Goal: Task Accomplishment & Management: Complete application form

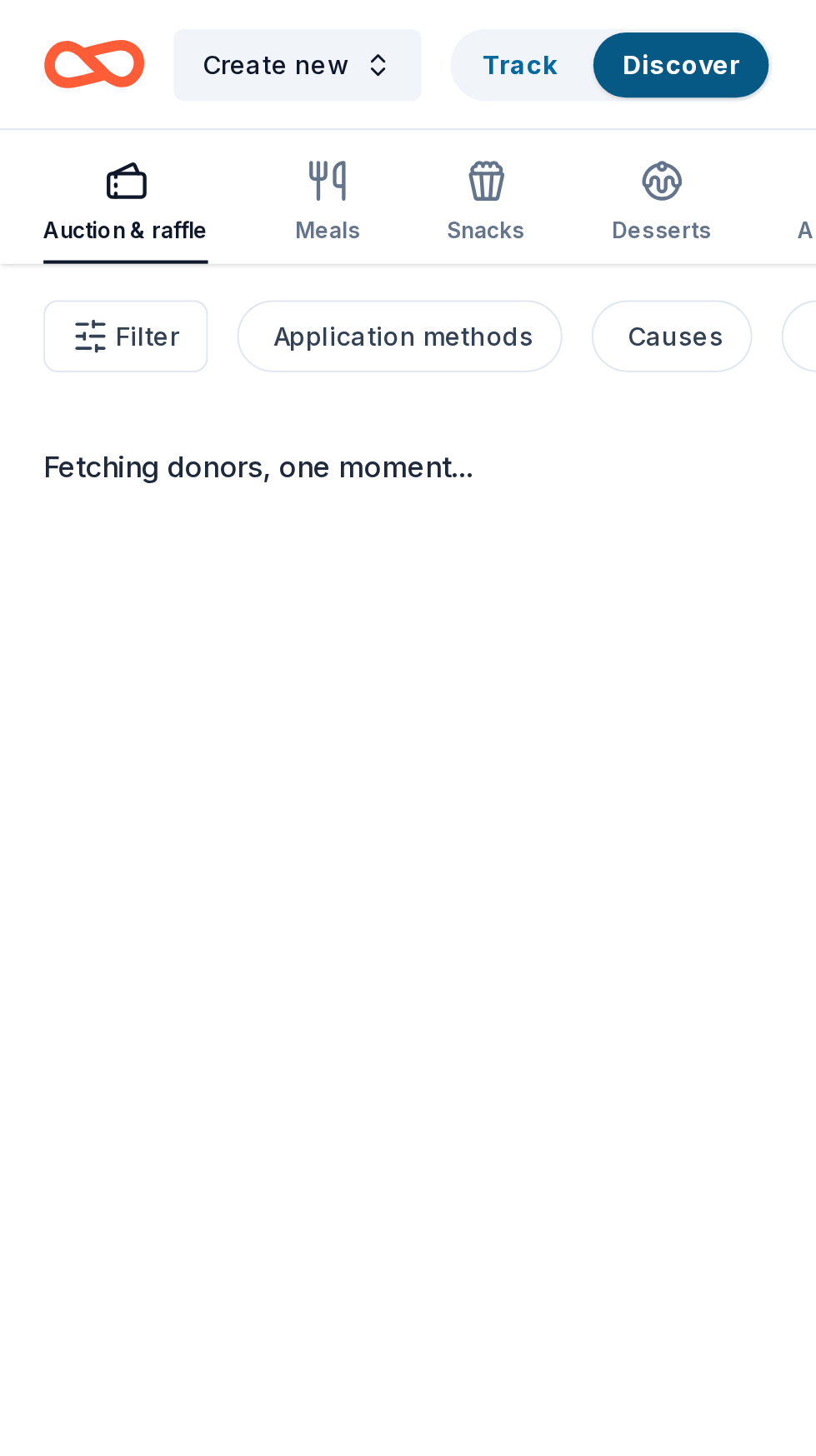
click at [40, 33] on icon "Home" at bounding box center [43, 30] width 46 height 39
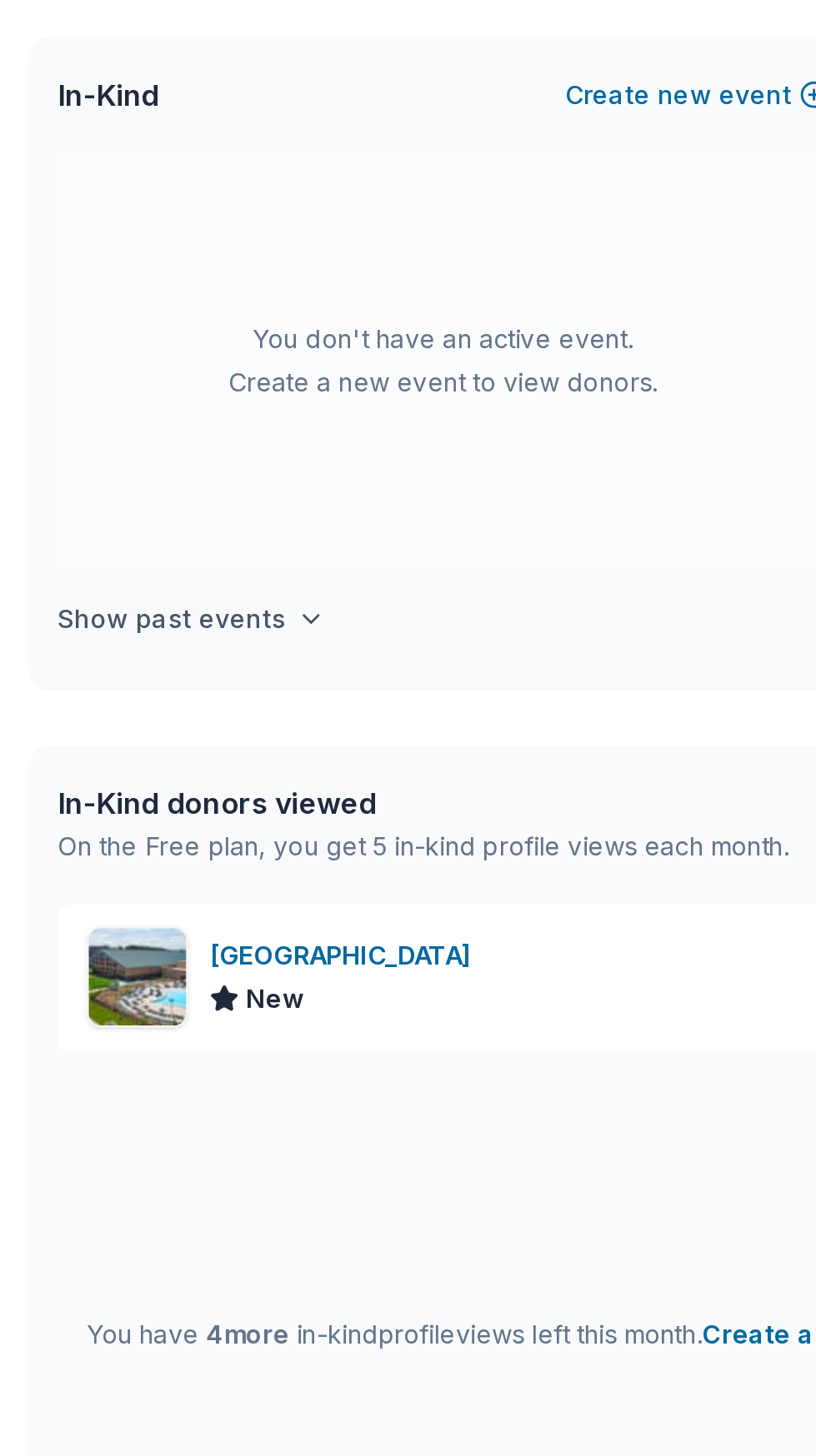
click at [137, 417] on icon "button" at bounding box center [143, 416] width 14 height 14
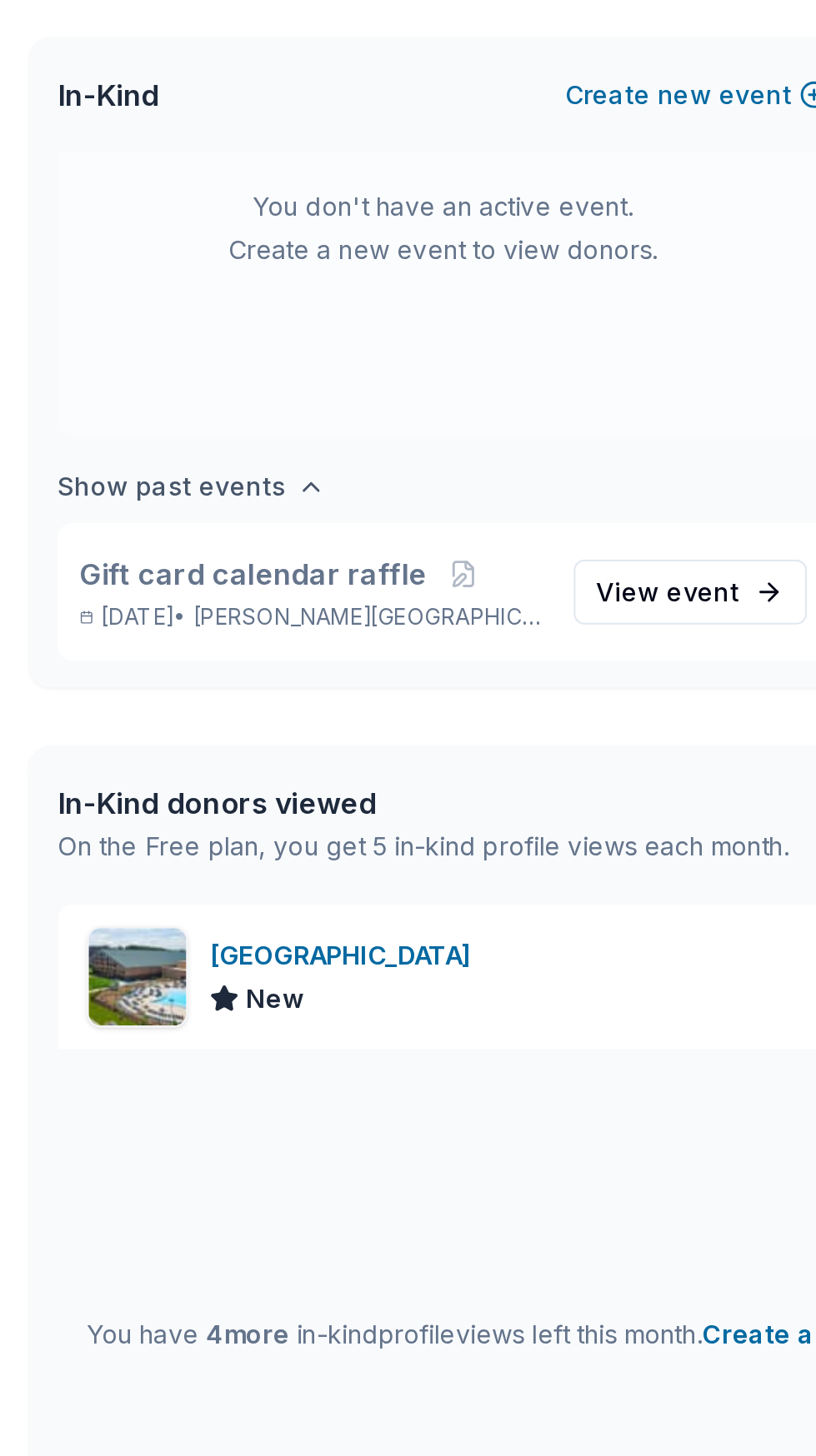
scroll to position [61, 0]
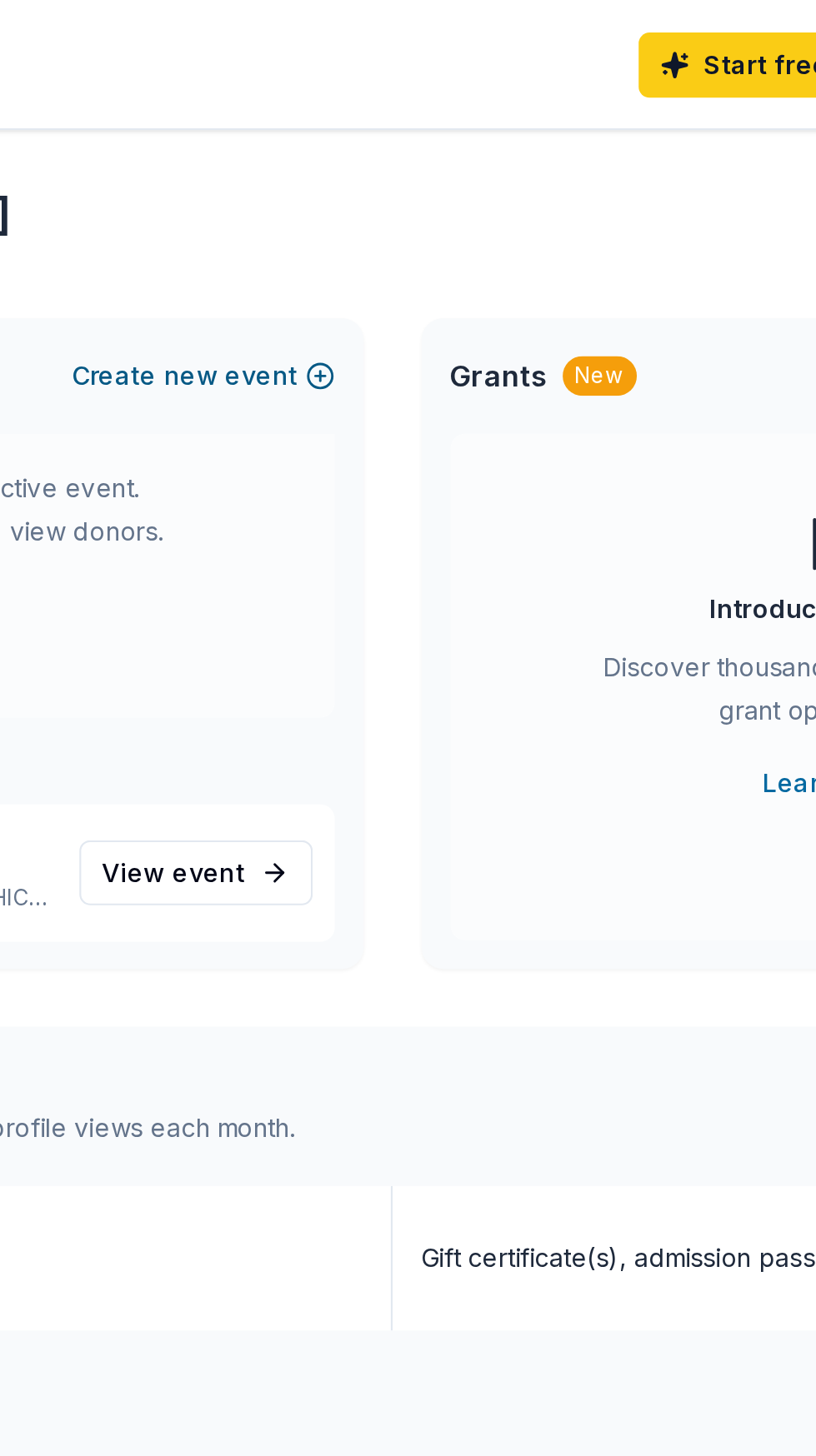
click at [333, 177] on button "Create new event" at bounding box center [321, 173] width 121 height 20
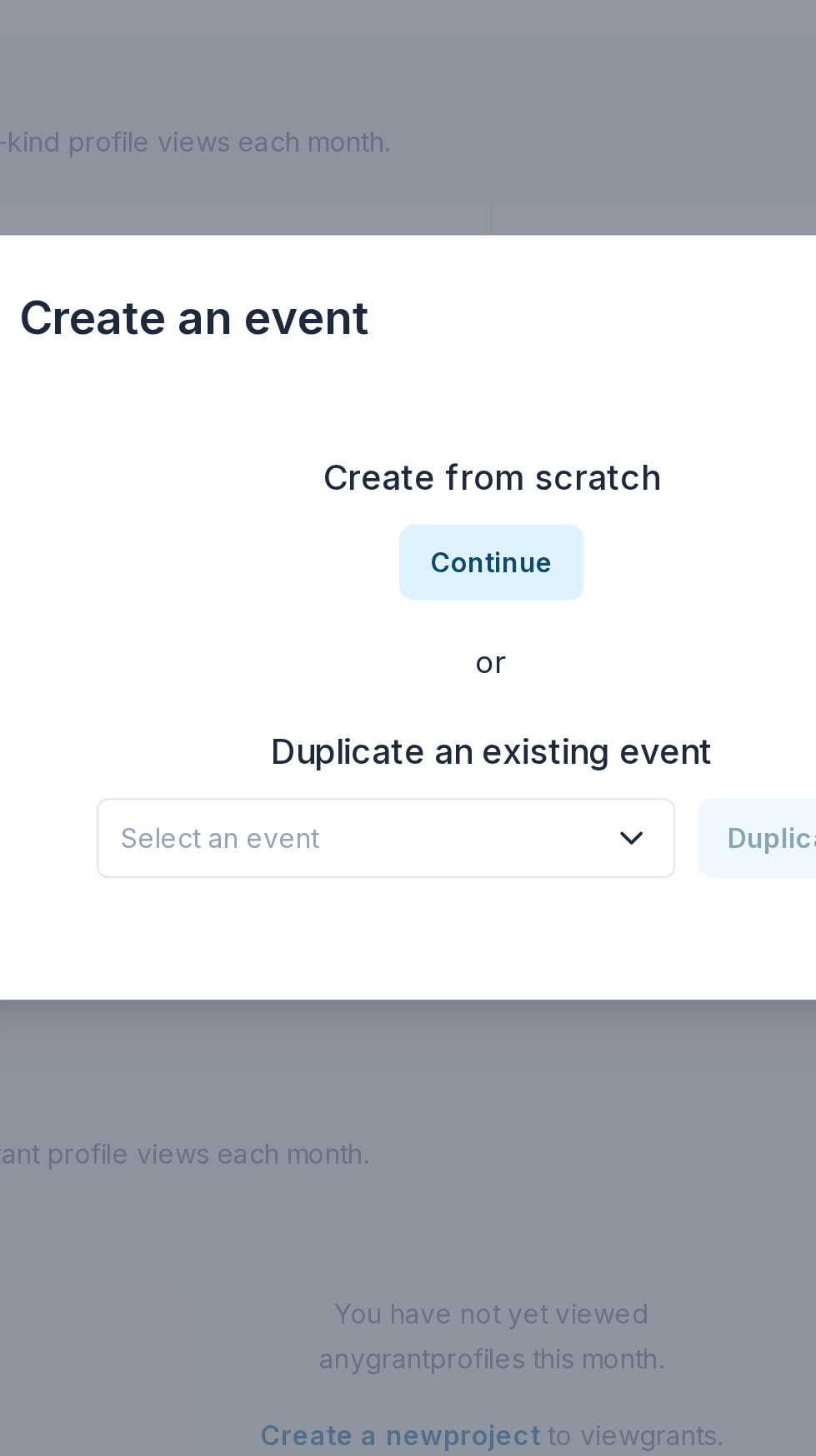
click at [483, 842] on button "Select an event" at bounding box center [362, 824] width 253 height 35
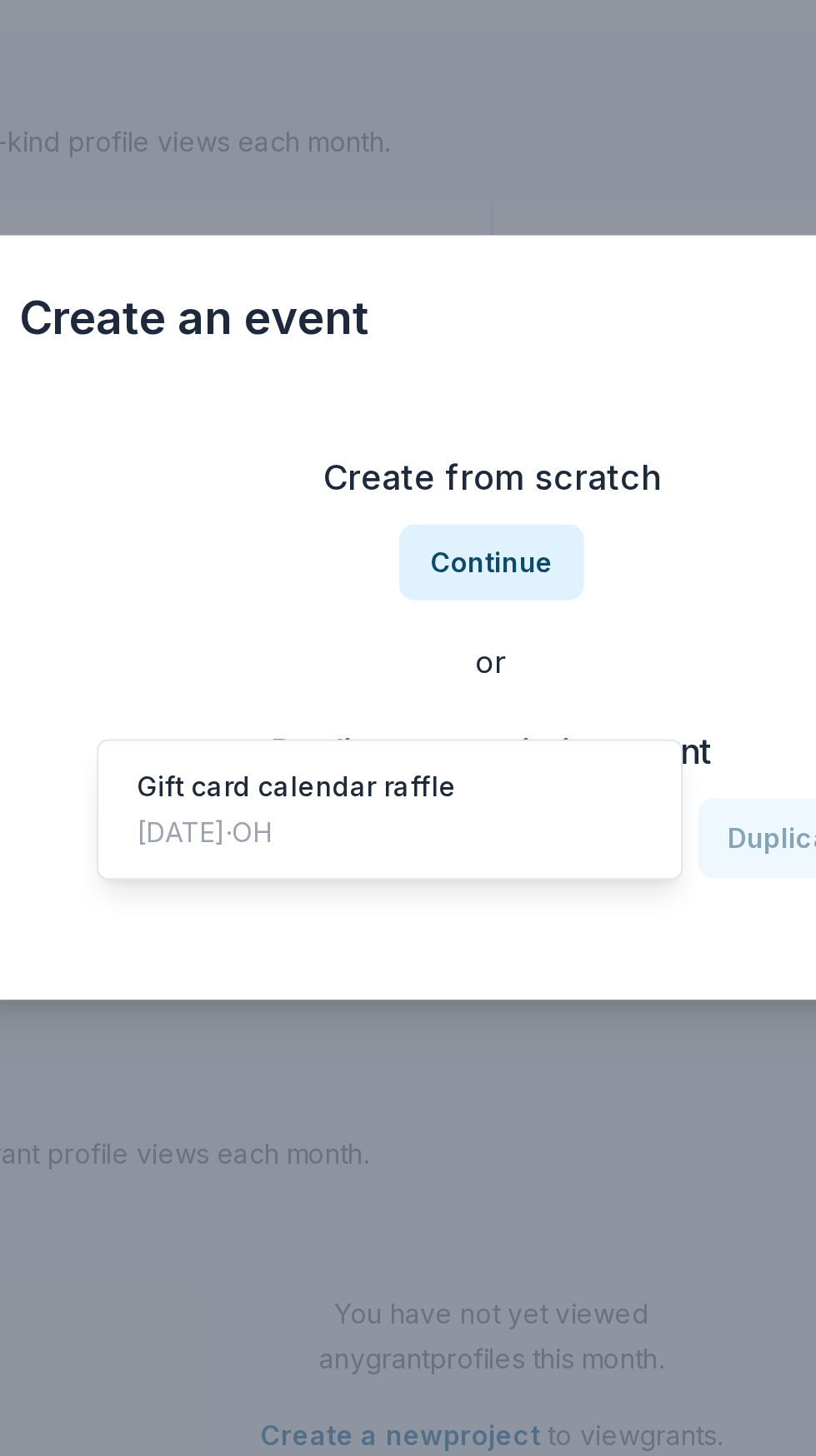
click at [483, 842] on button "Select an event" at bounding box center [362, 824] width 253 height 35
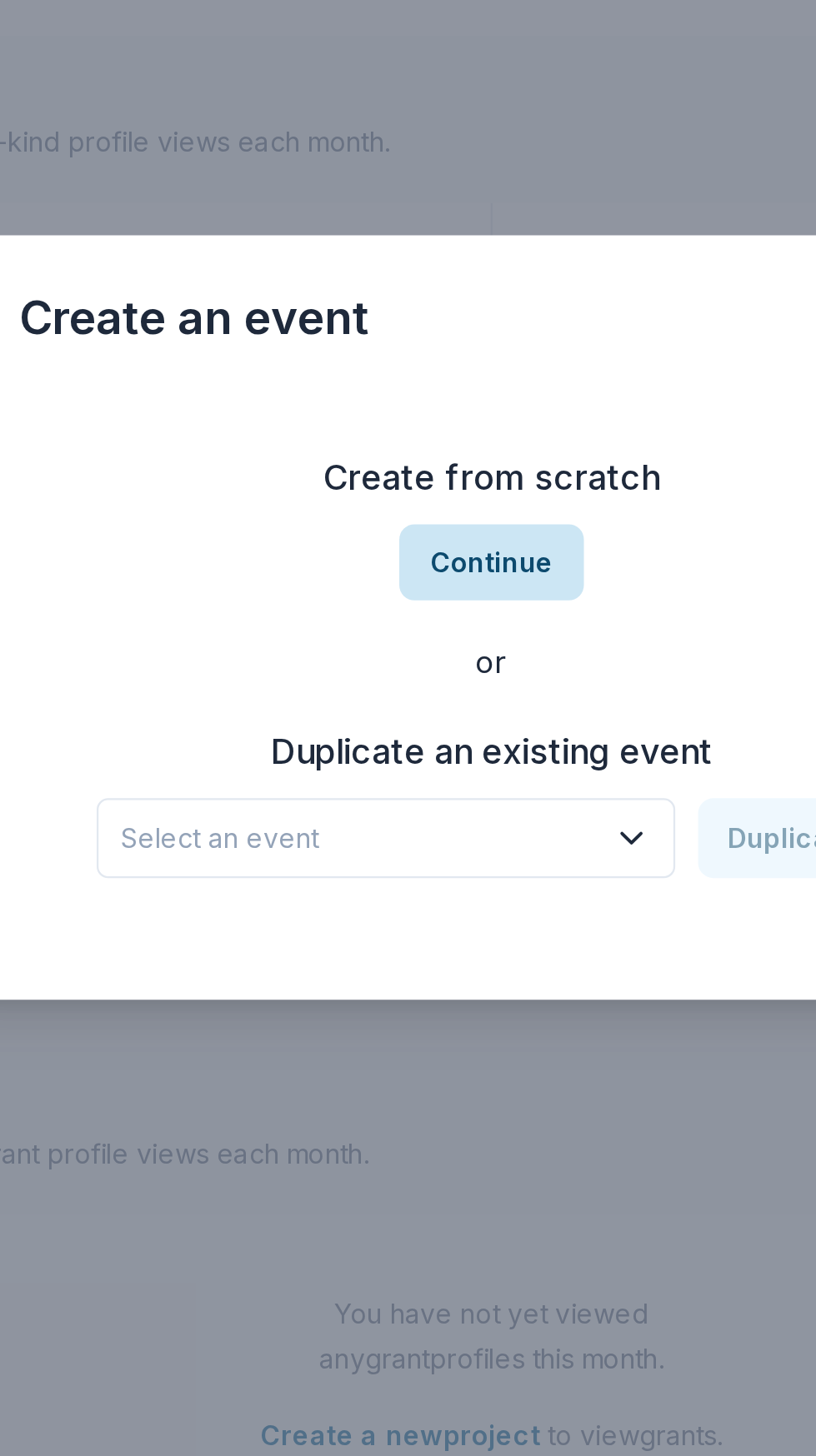
click at [429, 720] on button "Continue" at bounding box center [408, 704] width 81 height 33
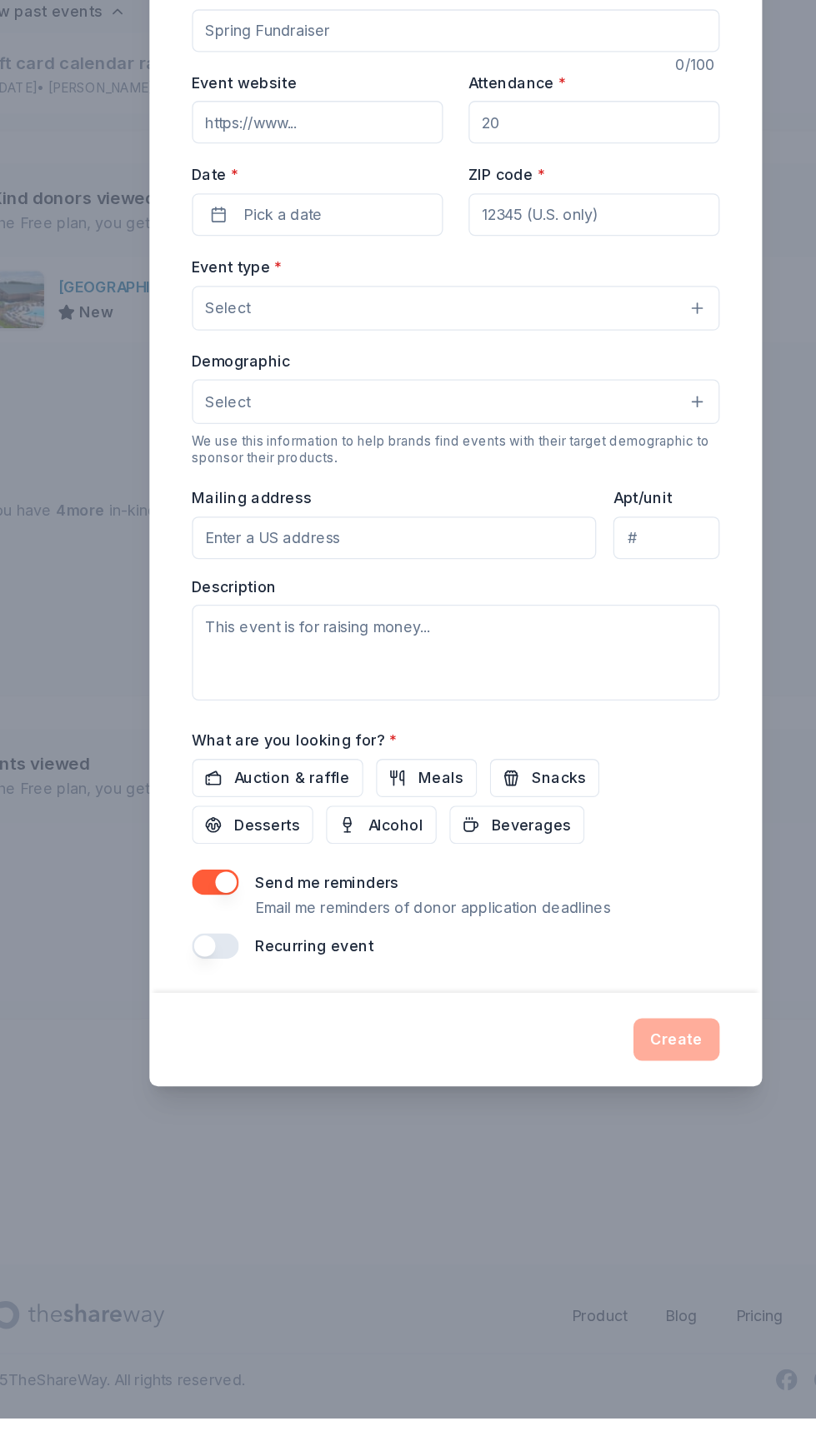
scroll to position [0, 0]
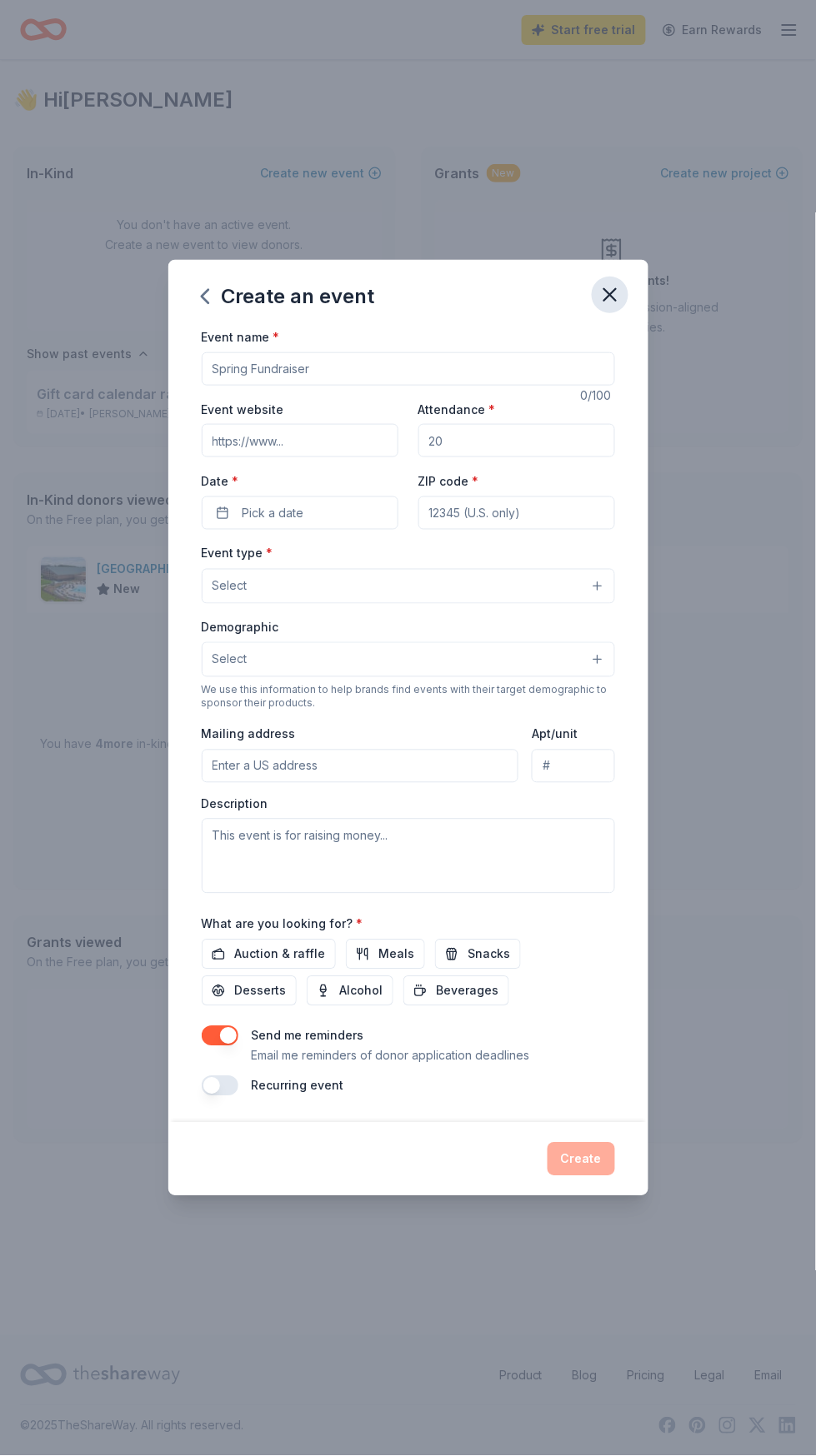
click at [609, 300] on icon "button" at bounding box center [611, 295] width 12 height 12
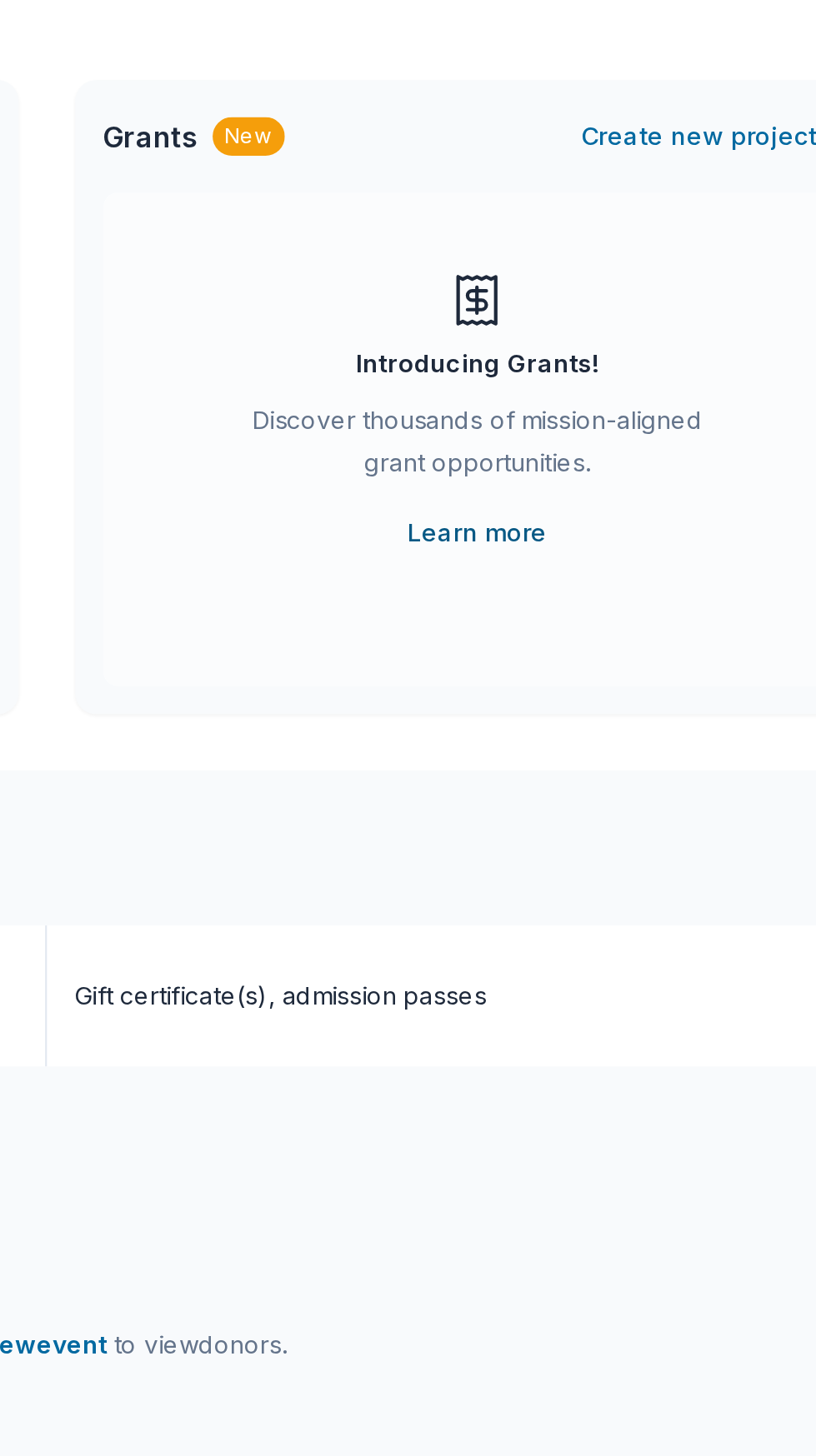
click at [612, 359] on link "Learn more" at bounding box center [612, 361] width 66 height 20
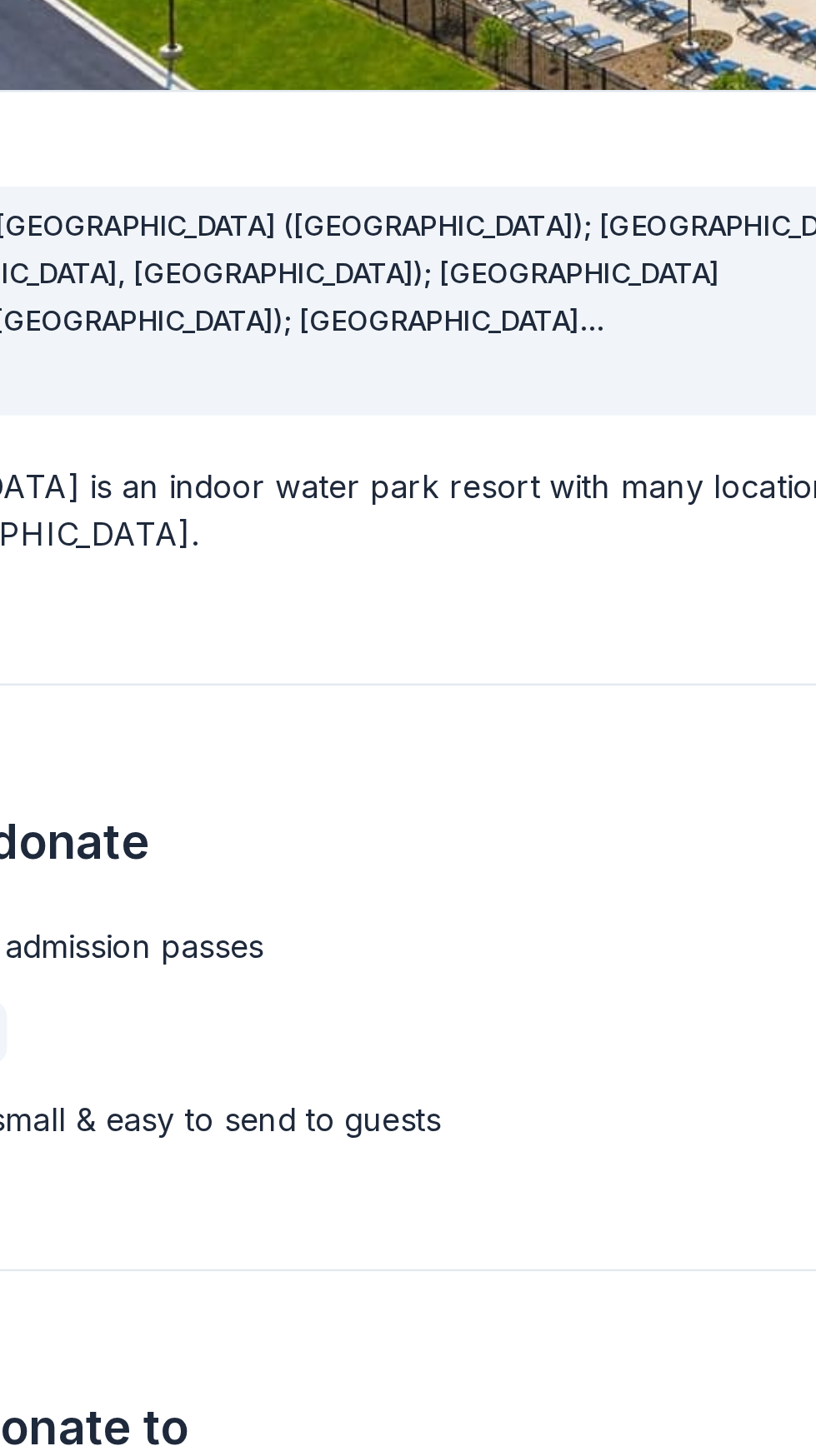
scroll to position [9, 0]
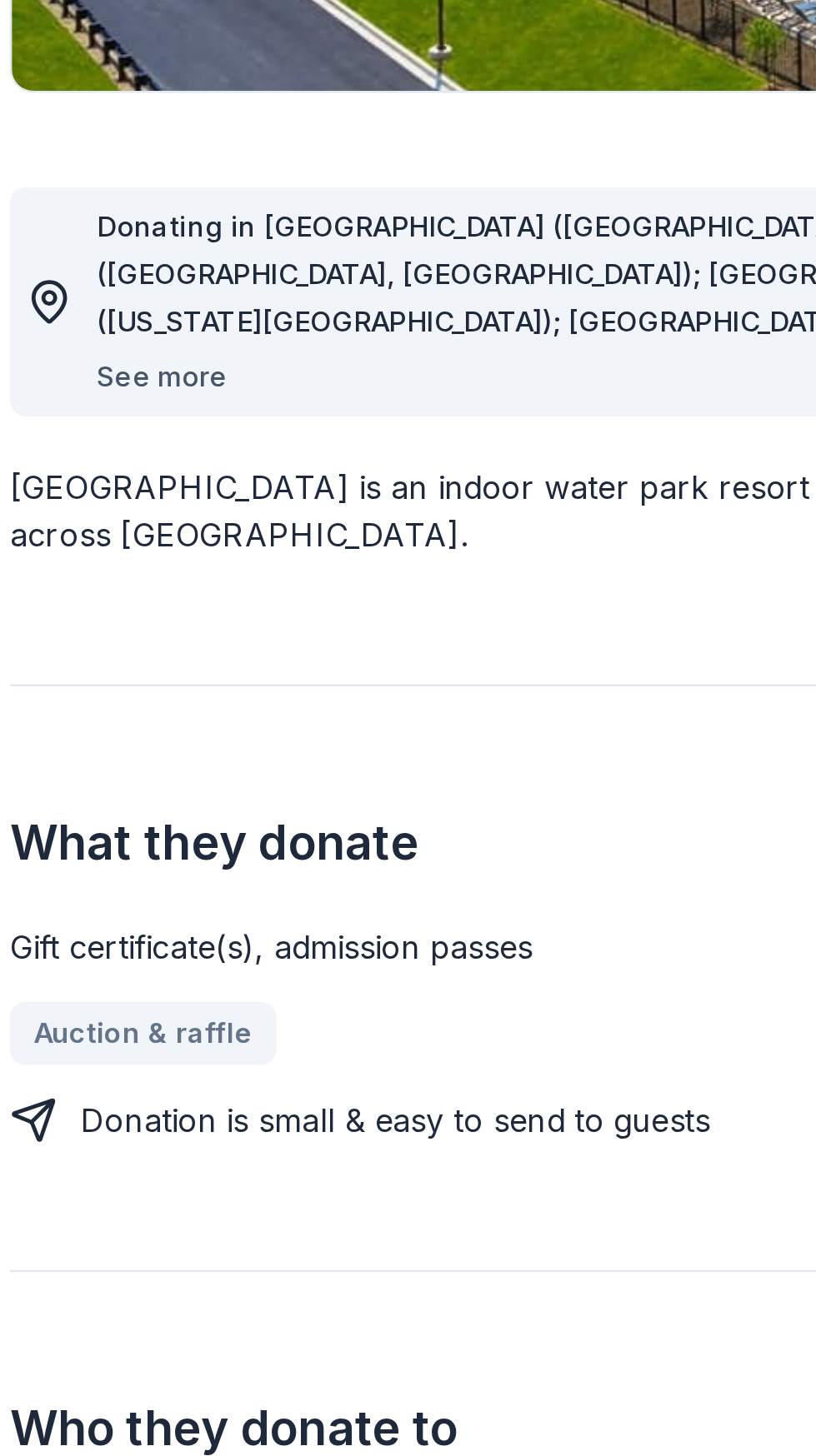
click at [82, 622] on button "See more" at bounding box center [84, 616] width 55 height 20
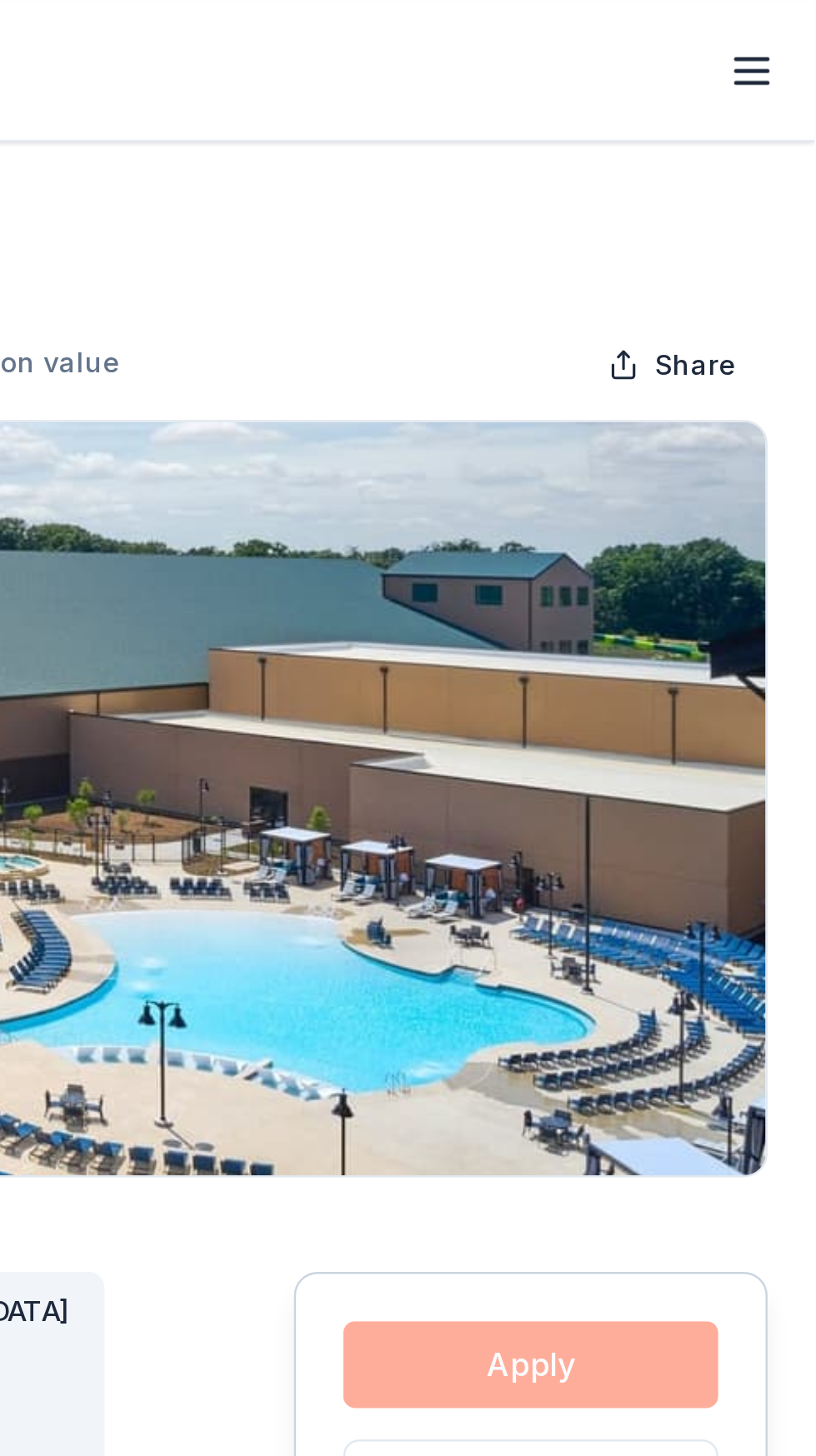
click at [734, 577] on div "Apply Save Application takes 10 min Usually responds in a few weeks" at bounding box center [696, 645] width 200 height 215
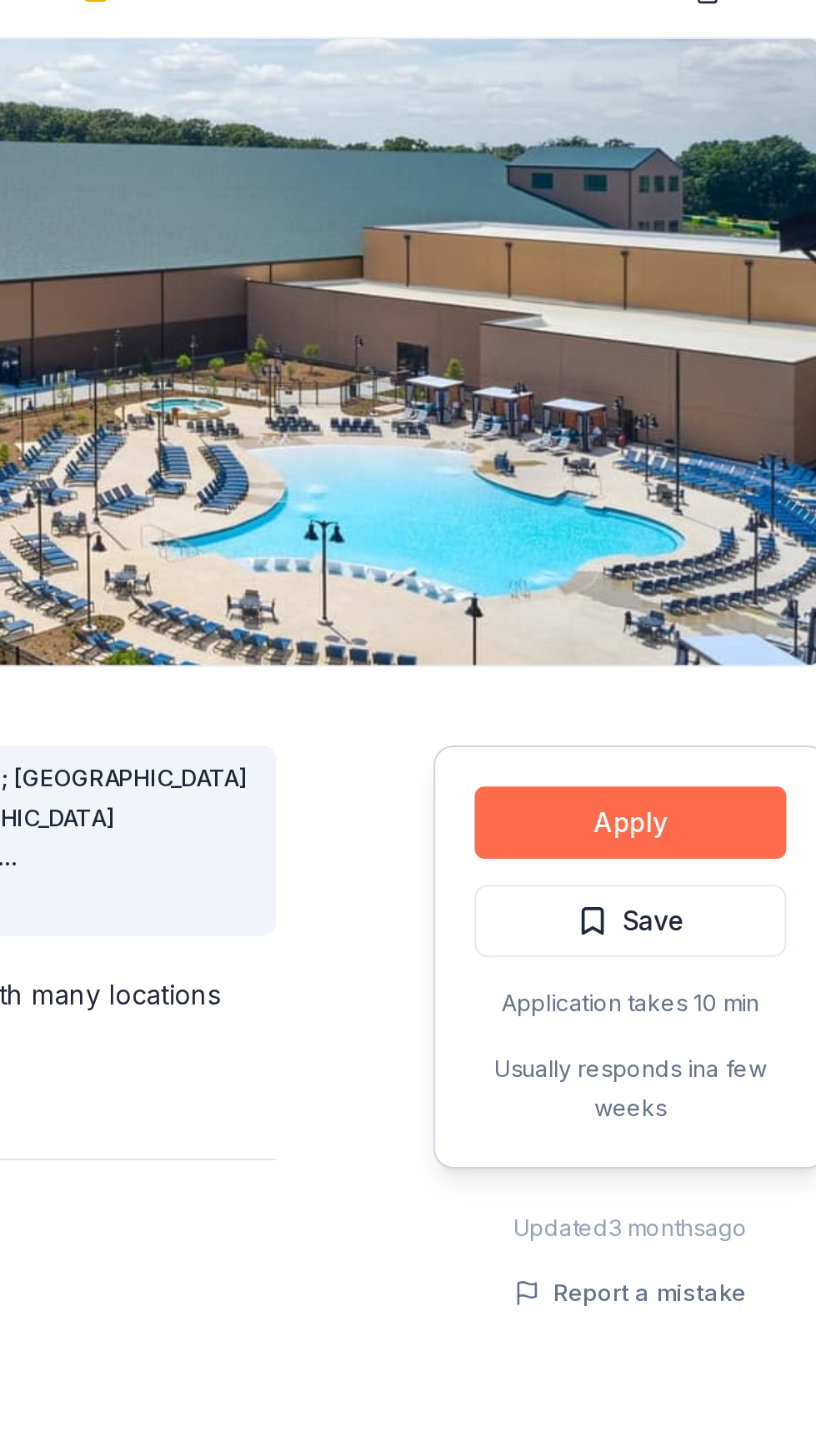
click at [729, 573] on button "Apply" at bounding box center [696, 576] width 158 height 37
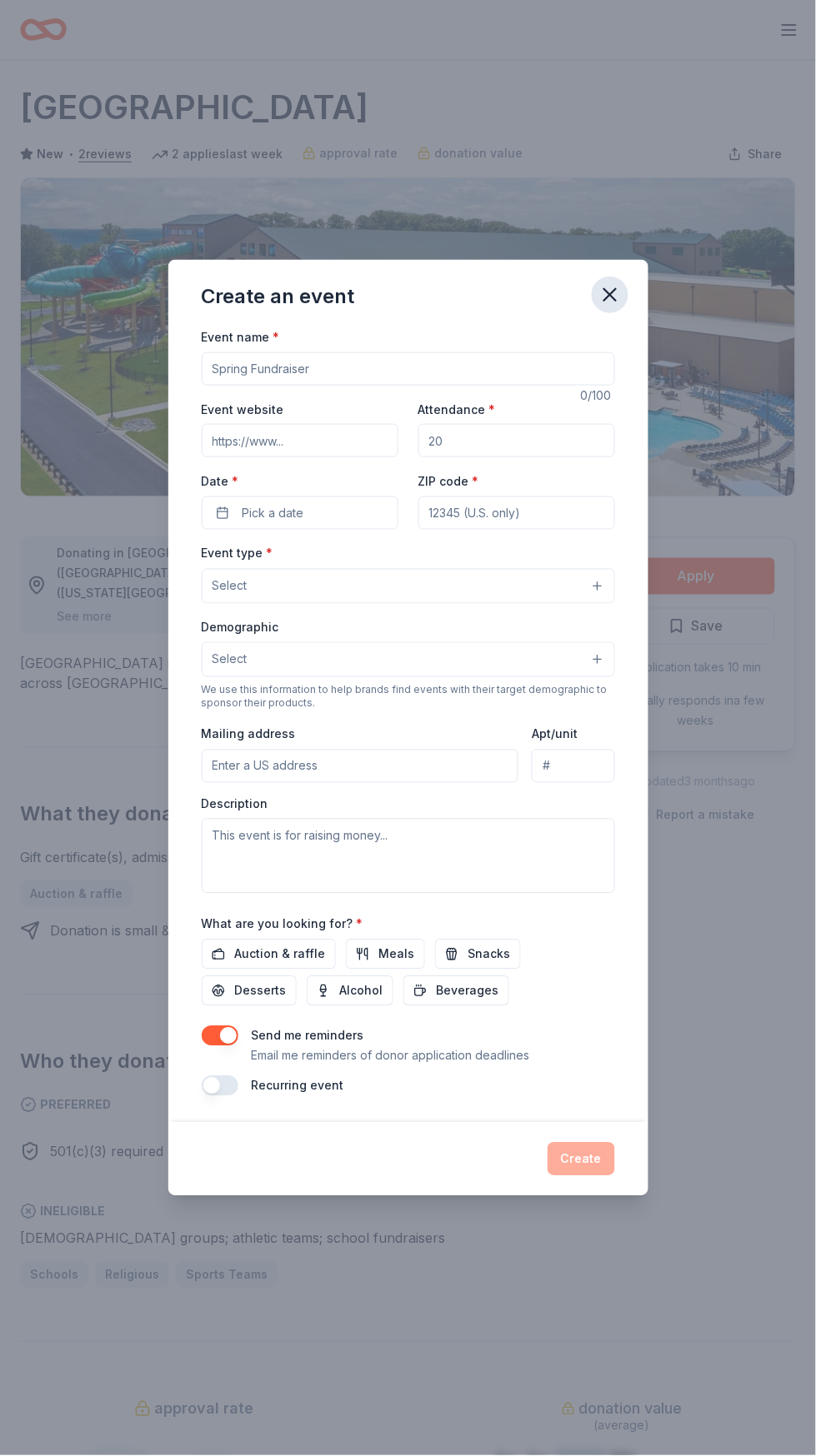
click at [619, 306] on icon "button" at bounding box center [610, 294] width 23 height 23
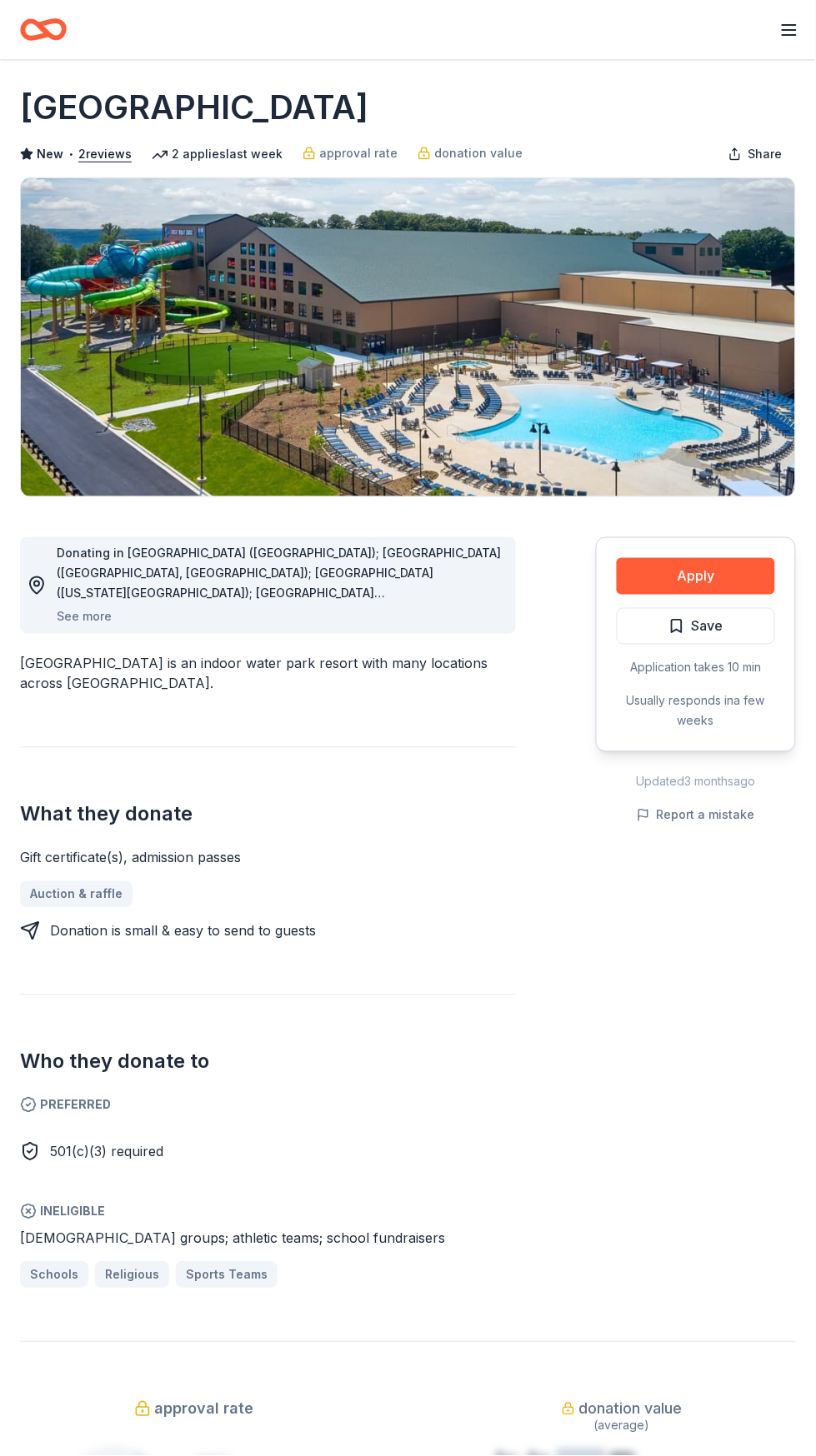
scroll to position [0, 0]
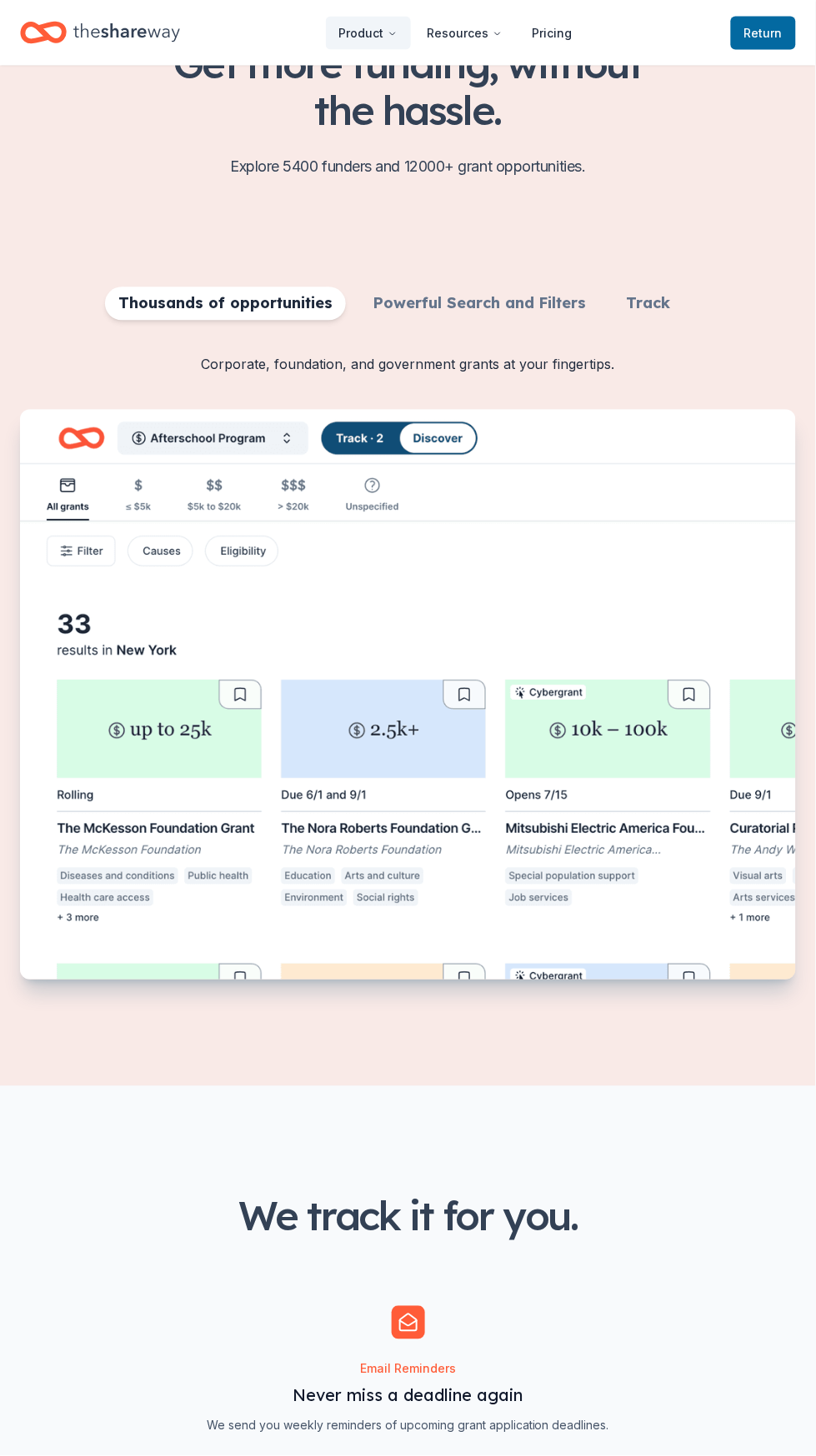
scroll to position [473, 0]
